Goal: Task Accomplishment & Management: Use online tool/utility

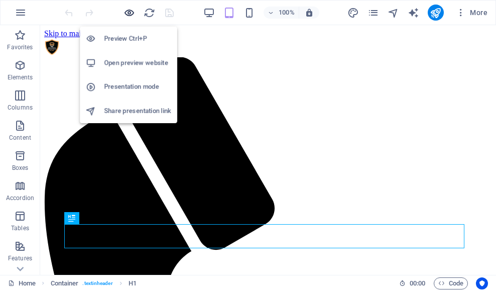
click at [133, 15] on icon "button" at bounding box center [130, 13] width 12 height 12
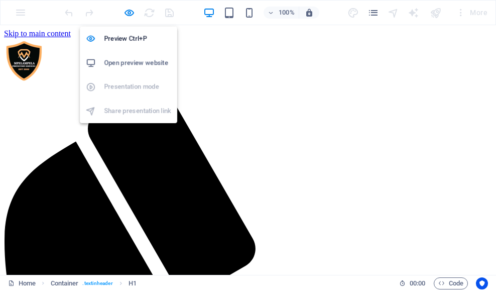
click at [138, 60] on h6 "Open preview website" at bounding box center [137, 63] width 67 height 12
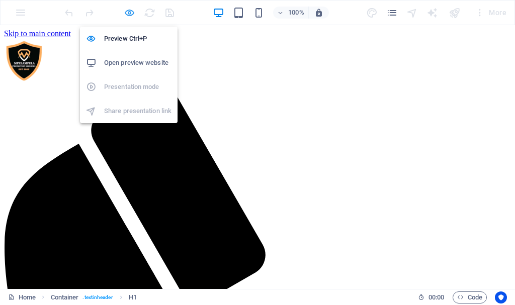
click at [132, 12] on icon "button" at bounding box center [130, 13] width 12 height 12
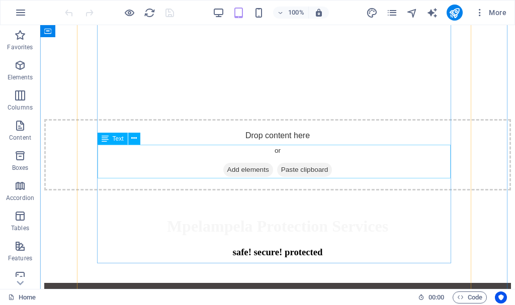
scroll to position [854, 0]
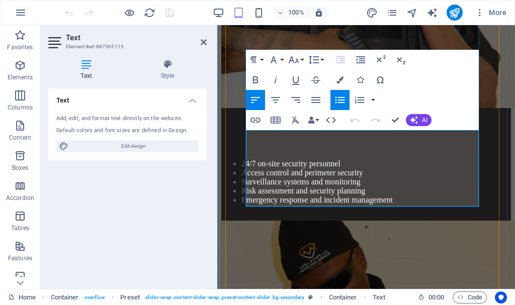
scroll to position [1059, 0]
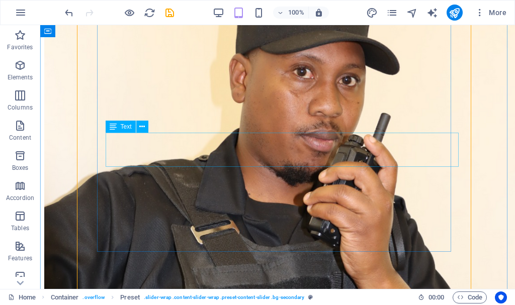
scroll to position [1096, 0]
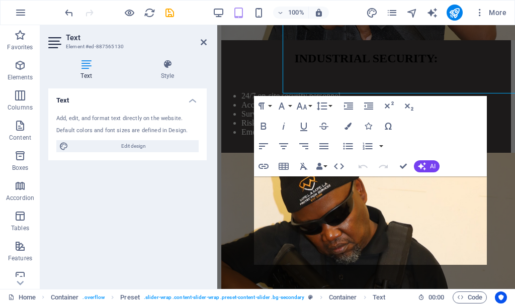
scroll to position [1256, 0]
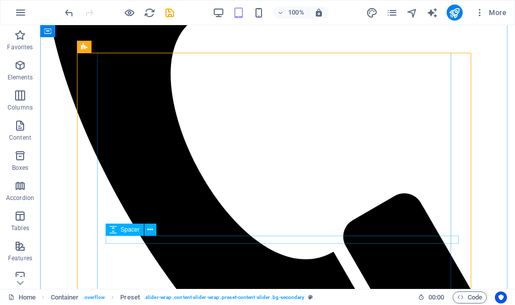
scroll to position [292, 0]
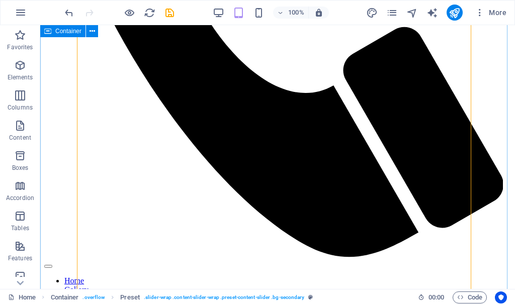
scroll to position [543, 0]
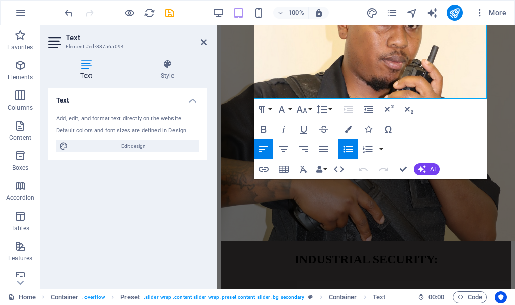
scroll to position [807, 0]
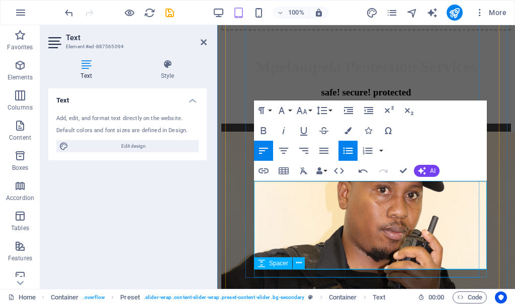
scroll to position [756, 0]
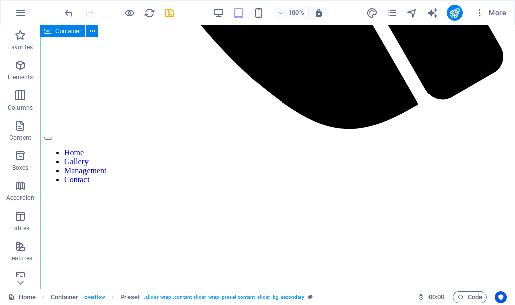
scroll to position [550, 0]
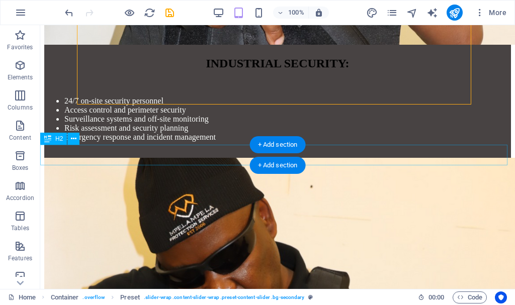
scroll to position [1509, 0]
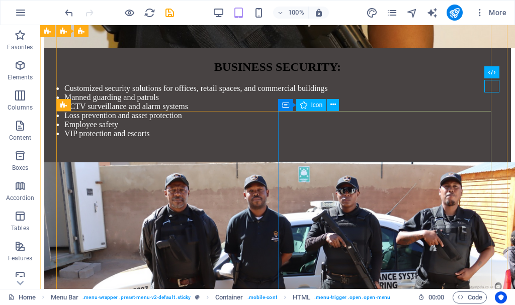
scroll to position [1961, 0]
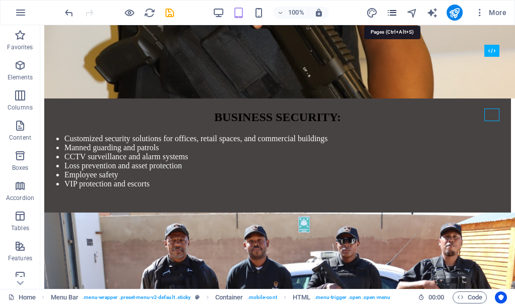
click at [393, 9] on icon "pages" at bounding box center [392, 13] width 12 height 12
click at [393, 12] on icon "pages" at bounding box center [392, 13] width 12 height 12
click at [393, 13] on icon "pages" at bounding box center [392, 13] width 12 height 12
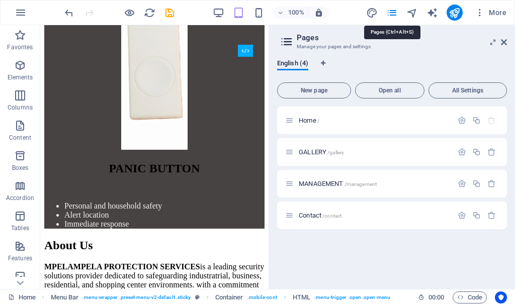
click at [398, 16] on div "More" at bounding box center [438, 13] width 144 height 16
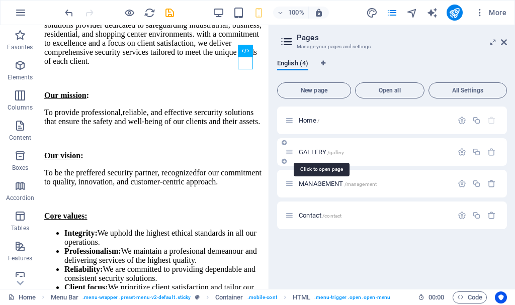
click at [320, 150] on span "GALLERY /gallery" at bounding box center [320, 152] width 45 height 8
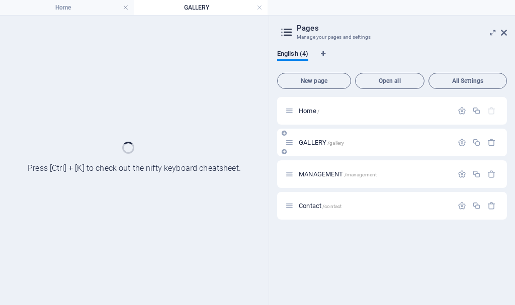
scroll to position [0, 0]
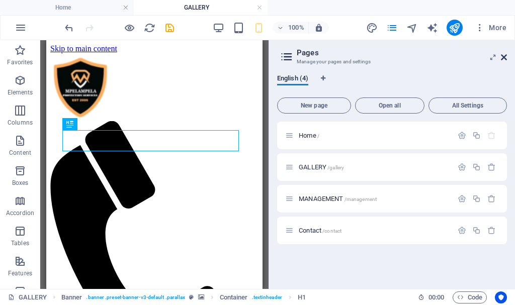
click at [496, 33] on button "More" at bounding box center [490, 28] width 40 height 16
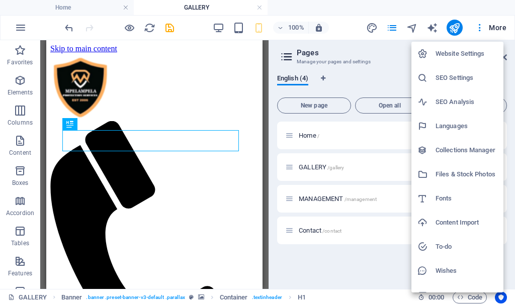
click at [362, 77] on div at bounding box center [257, 152] width 515 height 305
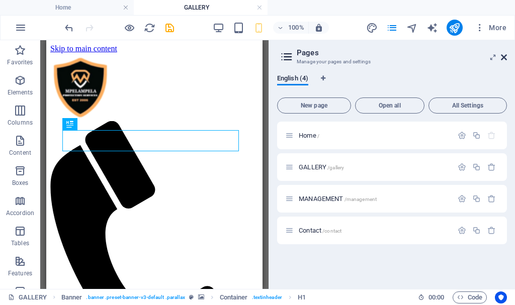
click at [496, 59] on icon at bounding box center [504, 57] width 6 height 8
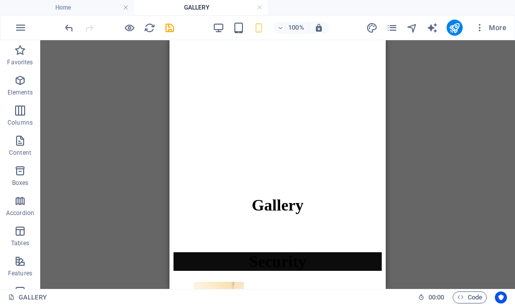
scroll to position [503, 0]
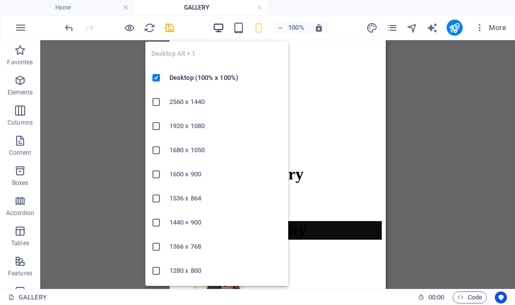
click at [221, 26] on icon "button" at bounding box center [219, 28] width 12 height 12
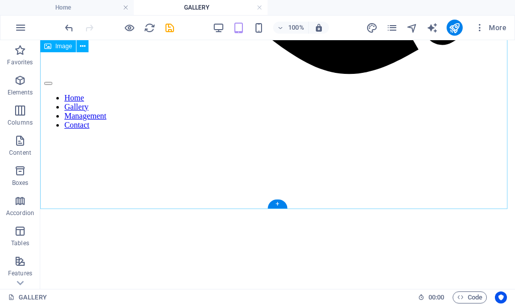
scroll to position [556, 0]
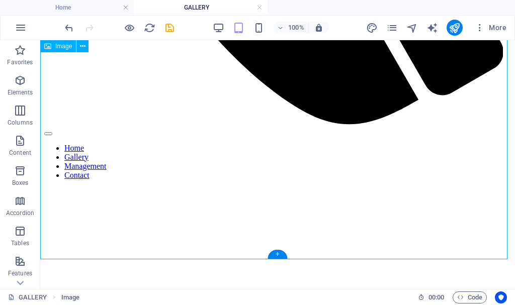
select select "px"
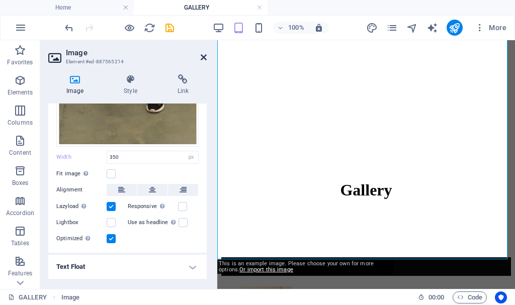
click at [202, 54] on icon at bounding box center [204, 57] width 6 height 8
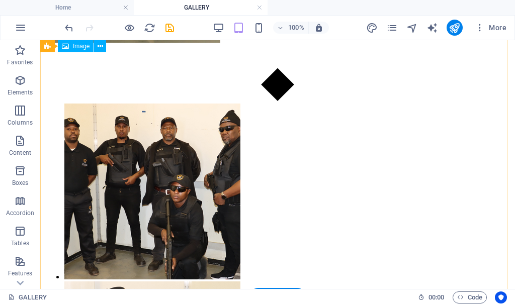
scroll to position [1780, 0]
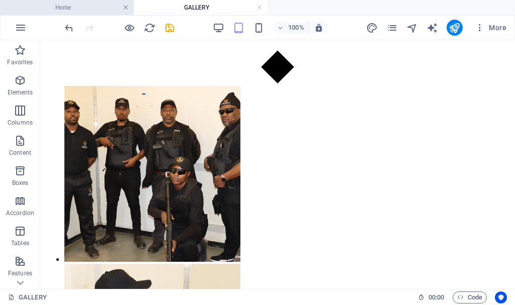
click at [126, 7] on link at bounding box center [126, 8] width 6 height 10
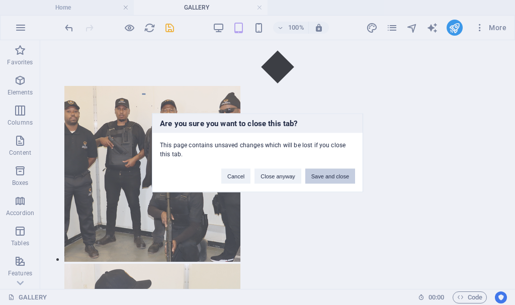
click at [319, 174] on button "Save and close" at bounding box center [330, 175] width 50 height 15
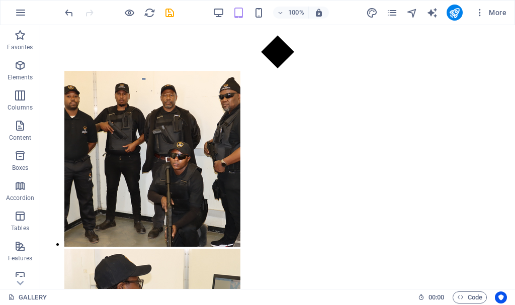
scroll to position [1770, 0]
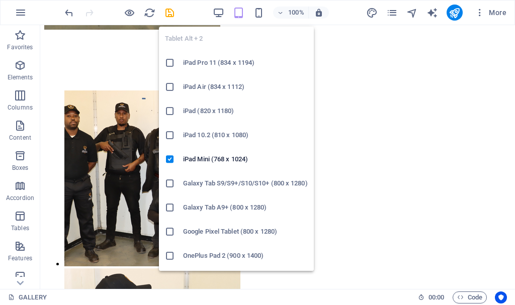
click at [198, 19] on div "Tablet Alt + 2 iPad Pro 11 (834 x 1194) iPad Air (834 x 1112) iPad (820 x 1180)…" at bounding box center [236, 145] width 155 height 252
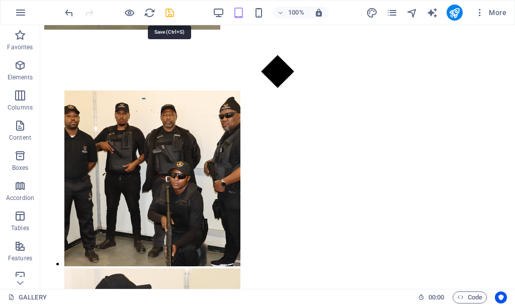
click at [167, 11] on icon "save" at bounding box center [170, 13] width 12 height 12
